Goal: Check status: Check status

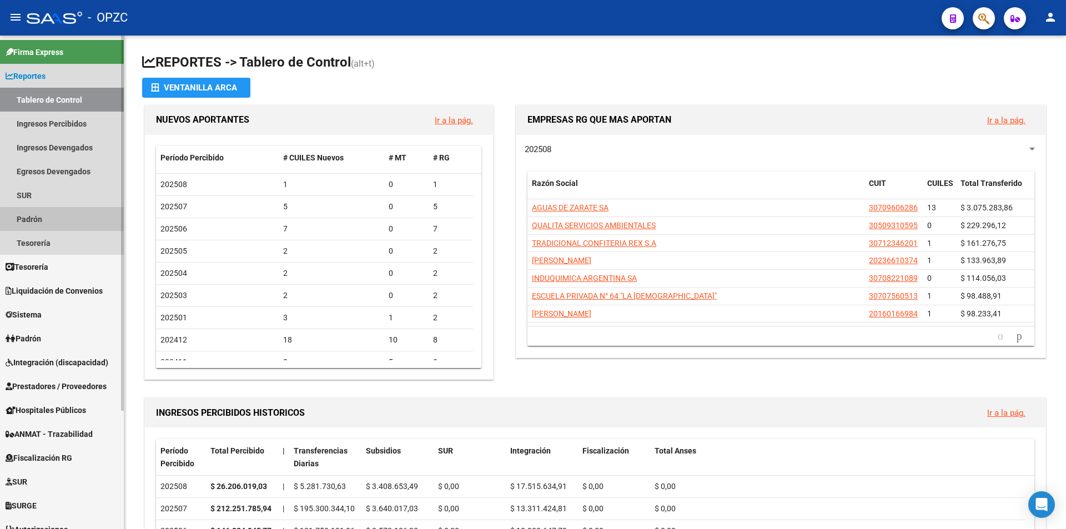
click at [68, 220] on link "Padrón" at bounding box center [62, 219] width 124 height 24
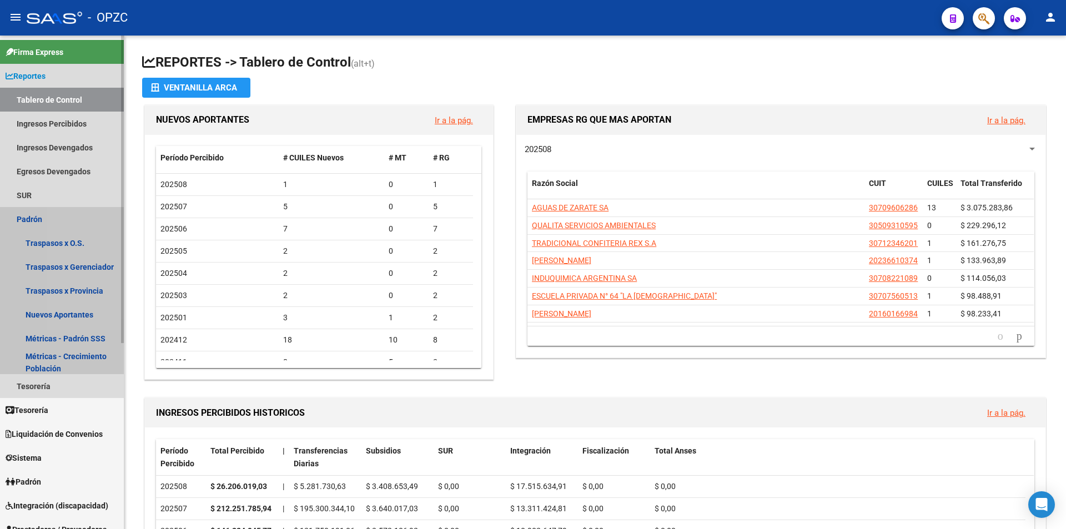
click at [78, 220] on link "Padrón" at bounding box center [62, 219] width 124 height 24
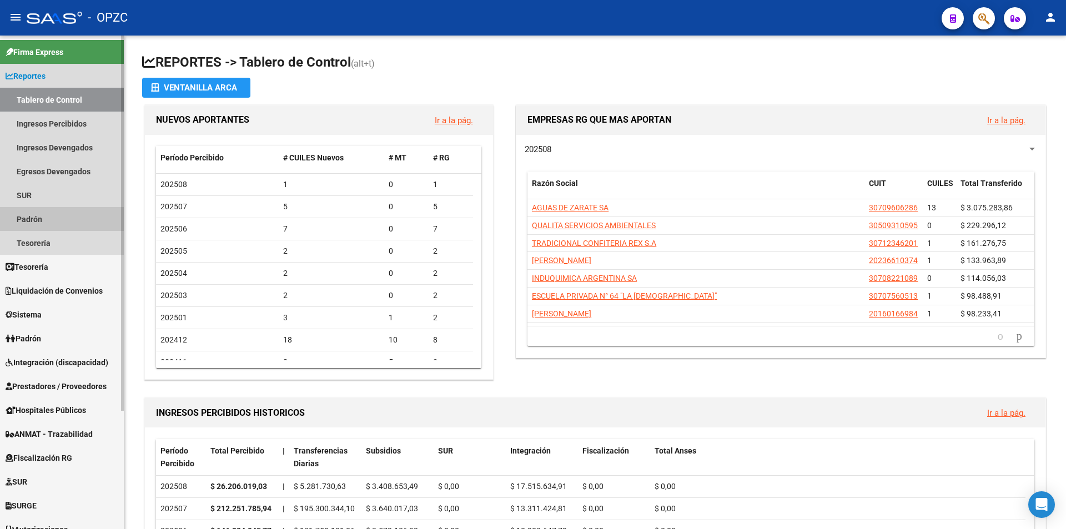
click at [85, 214] on link "Padrón" at bounding box center [62, 219] width 124 height 24
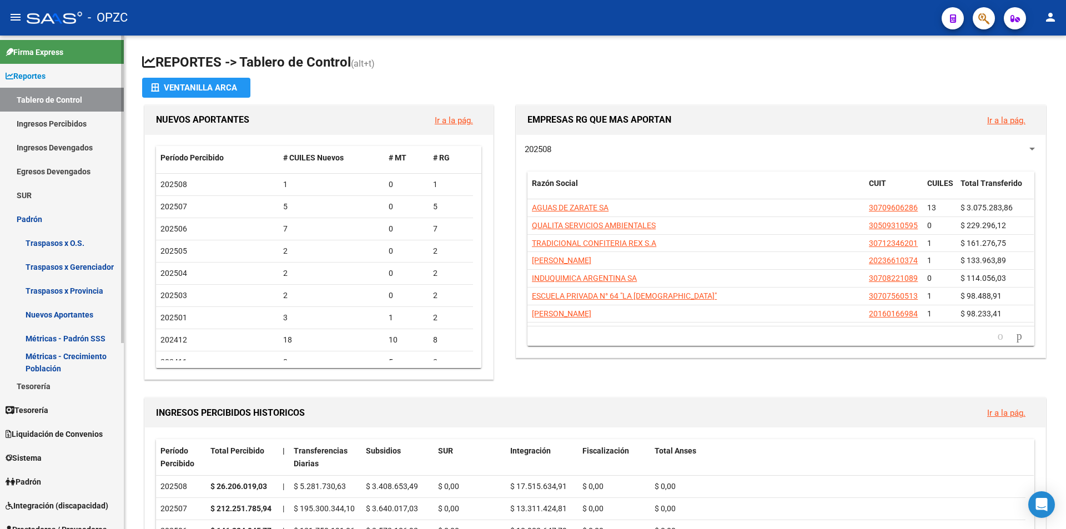
click at [85, 214] on link "Padrón" at bounding box center [62, 219] width 124 height 24
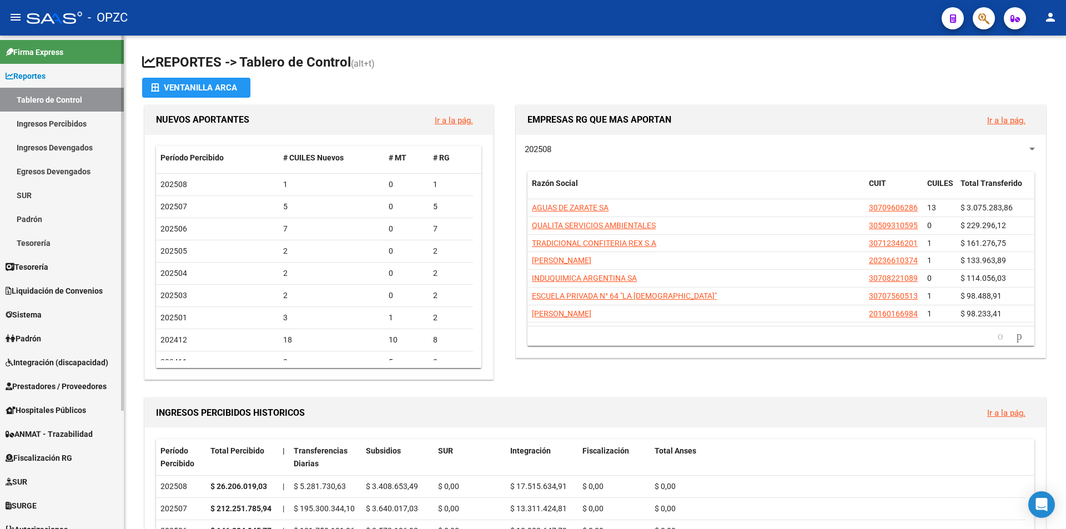
click at [45, 330] on link "Padrón" at bounding box center [62, 338] width 124 height 24
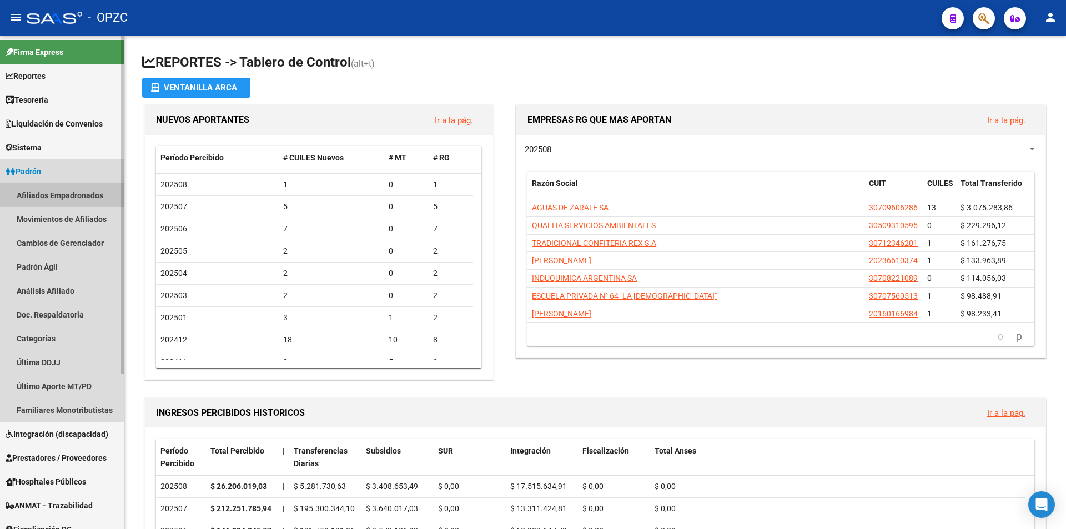
click at [75, 192] on link "Afiliados Empadronados" at bounding box center [62, 195] width 124 height 24
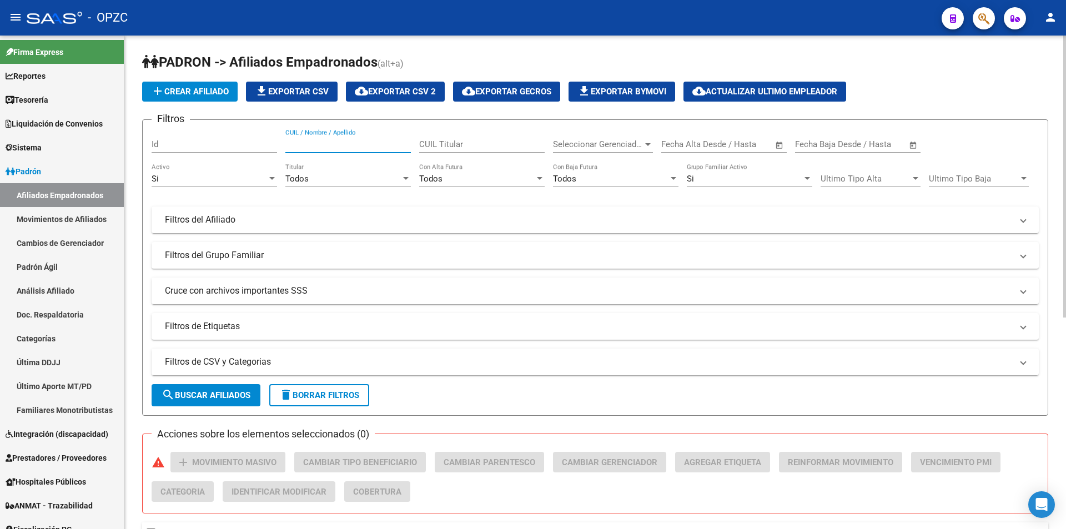
click at [386, 143] on input "CUIL / Nombre / Apellido" at bounding box center [347, 144] width 125 height 10
click at [337, 141] on input "biassi" at bounding box center [347, 144] width 125 height 10
type input "bia"
click at [223, 389] on button "search Buscar Afiliados" at bounding box center [206, 395] width 109 height 22
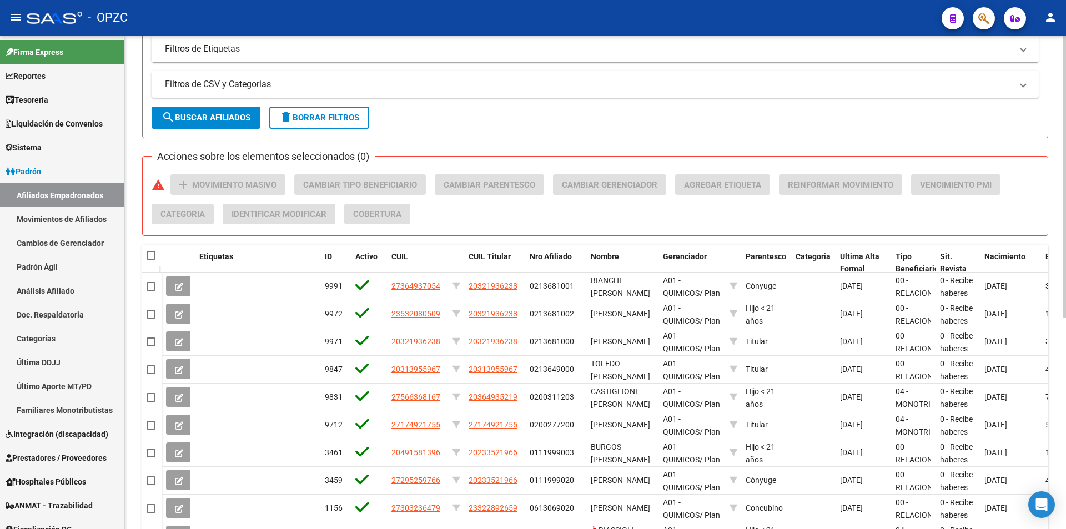
scroll to position [333, 0]
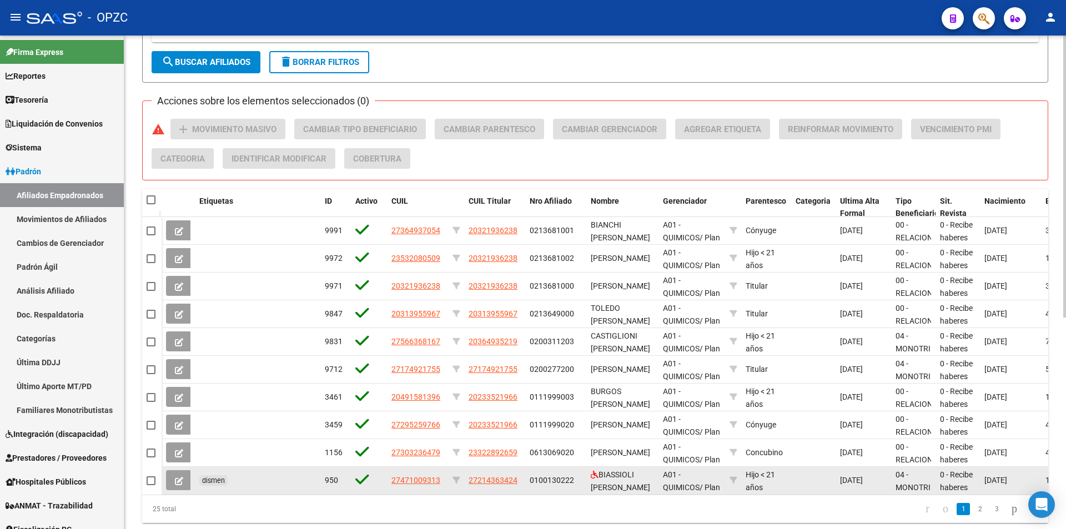
click at [175, 482] on icon at bounding box center [179, 481] width 8 height 8
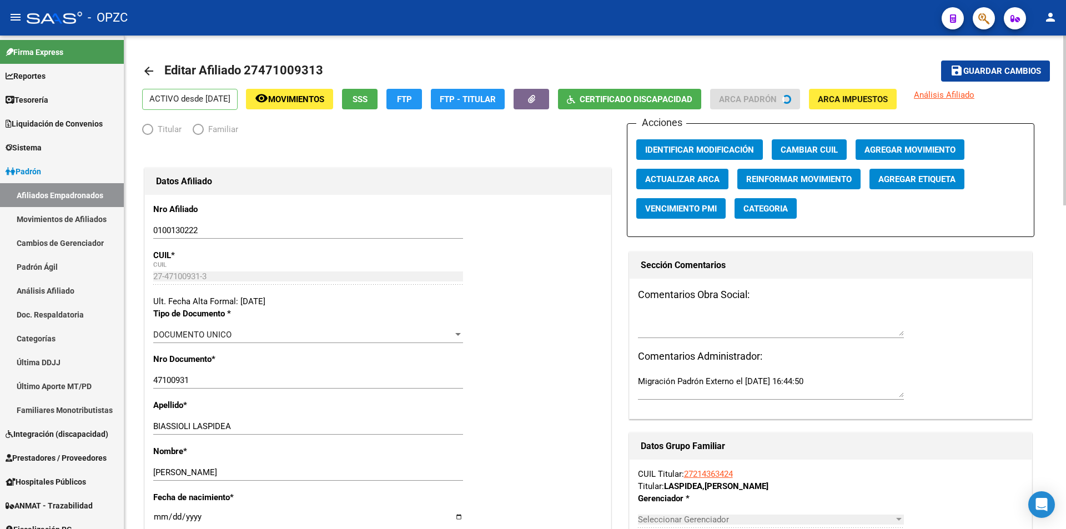
radio input "true"
type input "27-21436342-4"
